Goal: Transaction & Acquisition: Purchase product/service

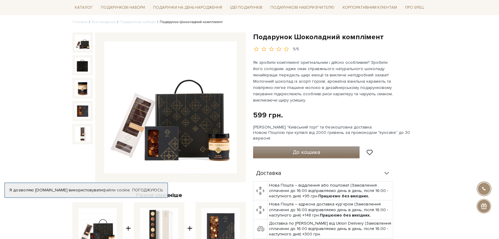
scroll to position [60, 0]
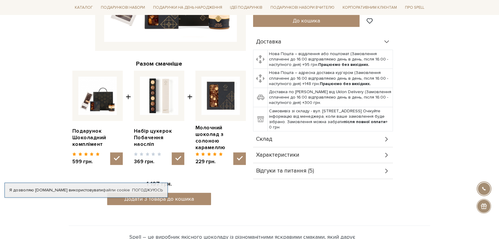
scroll to position [180, 0]
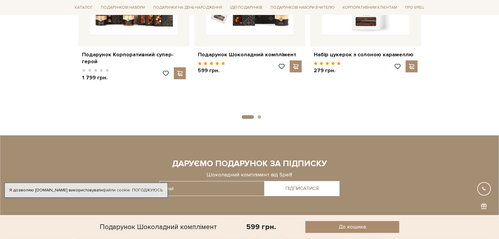
scroll to position [614, 0]
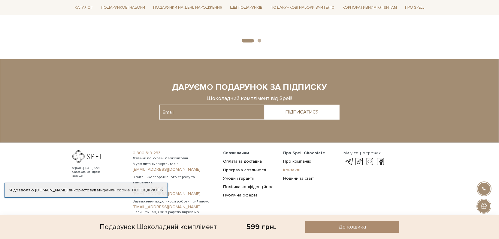
click at [292, 168] on link "Контакти" at bounding box center [291, 170] width 17 height 5
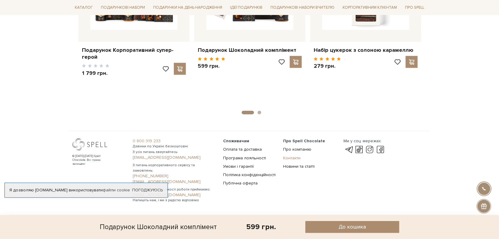
scroll to position [530, 0]
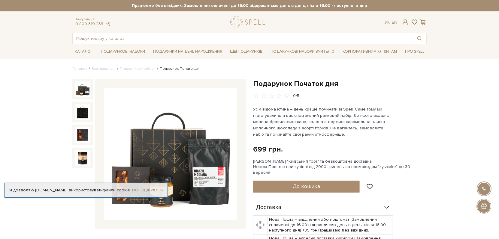
click at [155, 188] on link "Погоджуюсь" at bounding box center [147, 190] width 31 height 5
